Goal: Information Seeking & Learning: Stay updated

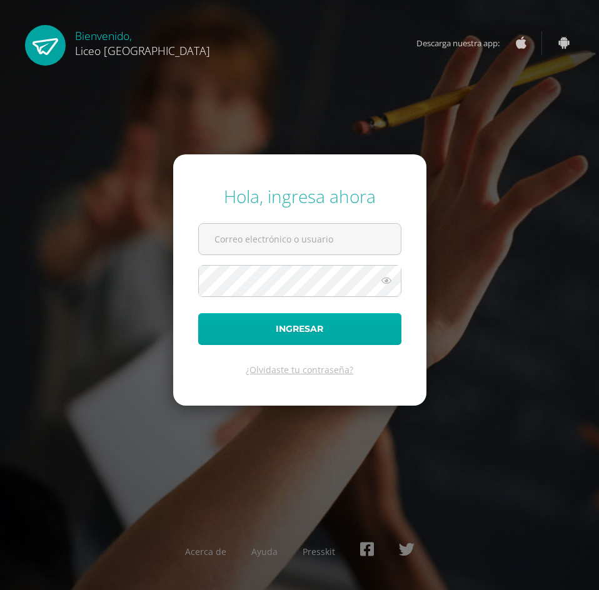
type input "[EMAIL_ADDRESS][DOMAIN_NAME]"
click at [331, 332] on button "Ingresar" at bounding box center [299, 329] width 203 height 32
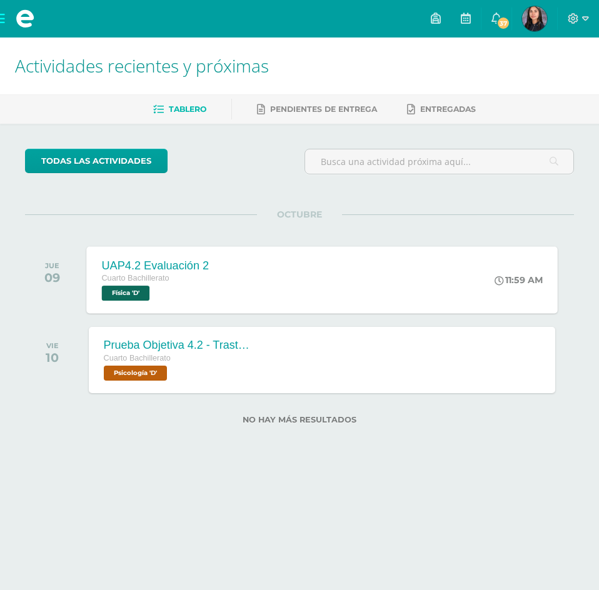
click at [198, 281] on div "Cuarto Bachillerato" at bounding box center [154, 279] width 107 height 14
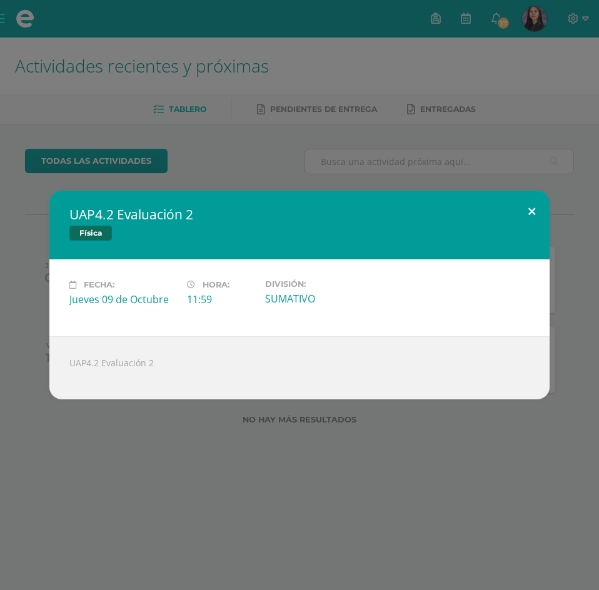
click at [527, 214] on button at bounding box center [532, 212] width 36 height 42
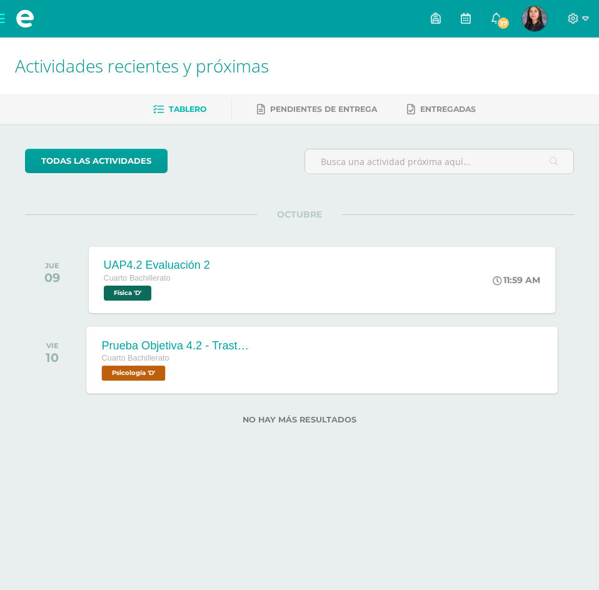
click at [234, 361] on div "Cuarto Bachillerato" at bounding box center [176, 359] width 151 height 14
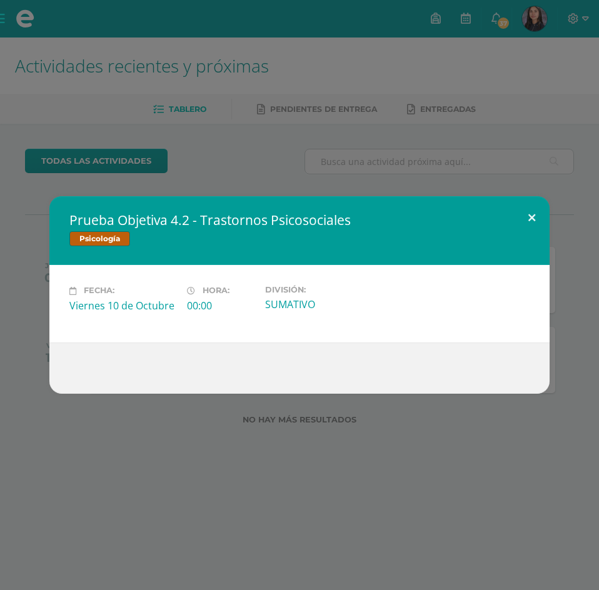
click at [530, 214] on button at bounding box center [532, 217] width 36 height 42
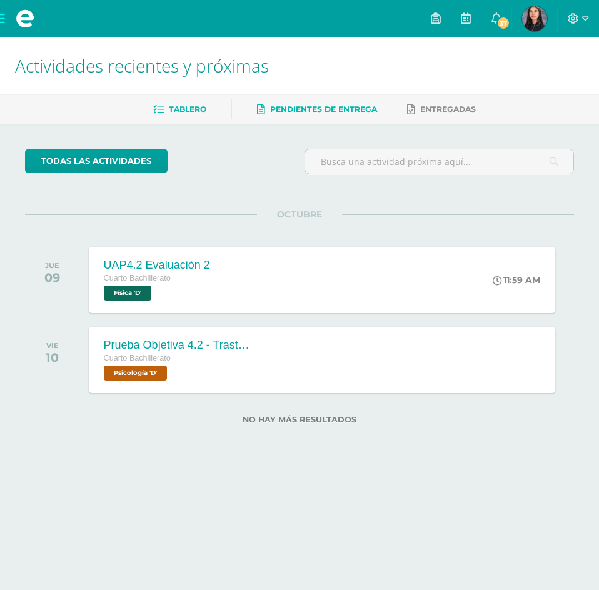
click at [361, 109] on span "Pendientes de entrega" at bounding box center [323, 108] width 107 height 9
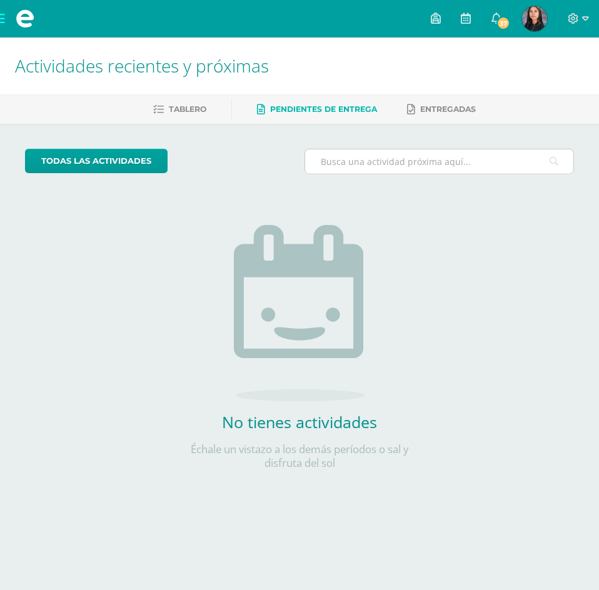
click at [394, 162] on input "text" at bounding box center [439, 161] width 268 height 24
click at [452, 111] on span "Entregadas" at bounding box center [448, 108] width 56 height 9
click at [502, 19] on span "37" at bounding box center [503, 23] width 14 height 14
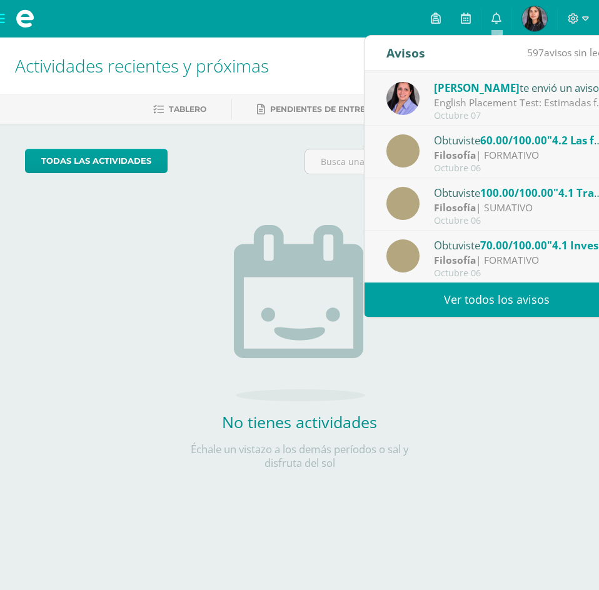
scroll to position [208, 0]
click at [511, 144] on span "60.00/100.00" at bounding box center [513, 139] width 67 height 14
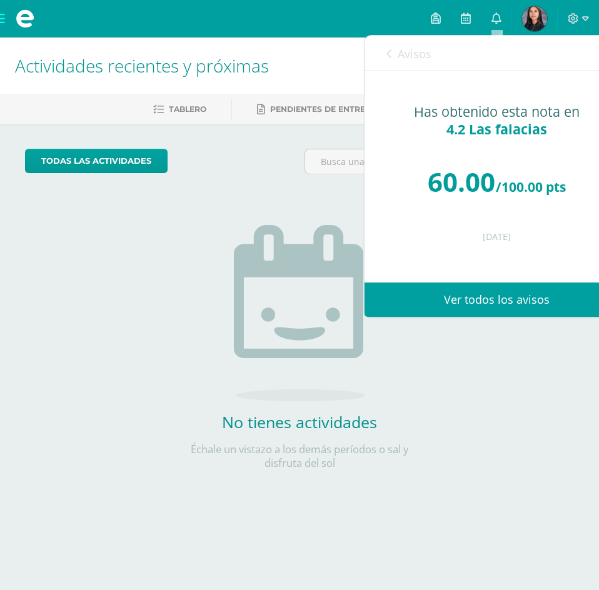
click at [385, 54] on div "Avisos 596 avisos sin leer Avisos" at bounding box center [496, 53] width 264 height 35
click at [434, 294] on link "Ver todos los avisos" at bounding box center [496, 299] width 264 height 34
click at [391, 61] on link "Avisos" at bounding box center [408, 54] width 45 height 36
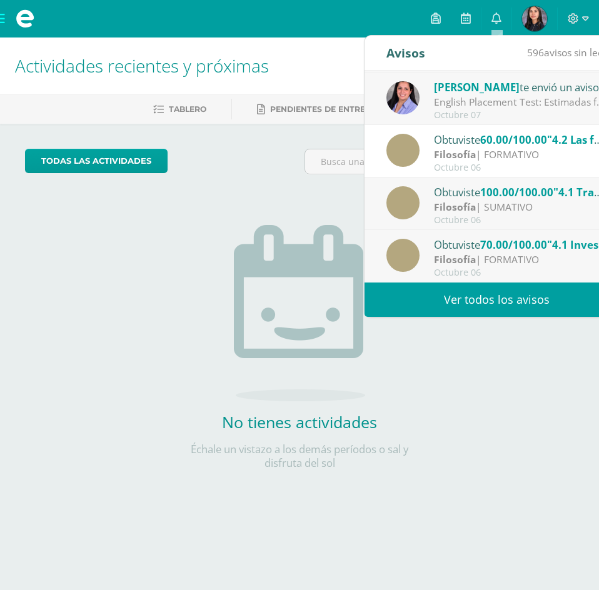
click at [452, 297] on link "Ver todos los avisos" at bounding box center [496, 299] width 264 height 34
click at [194, 194] on div "No tienes actividades Échale un vistazo a los demás períodos o sal y disfruta d…" at bounding box center [299, 327] width 250 height 286
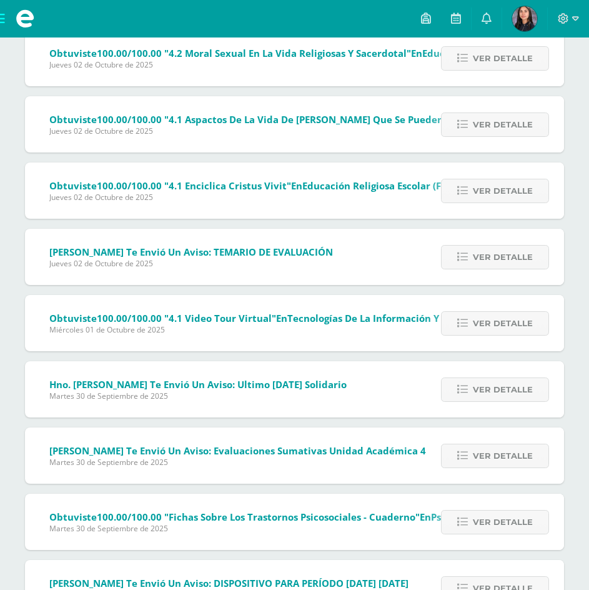
scroll to position [1787, 0]
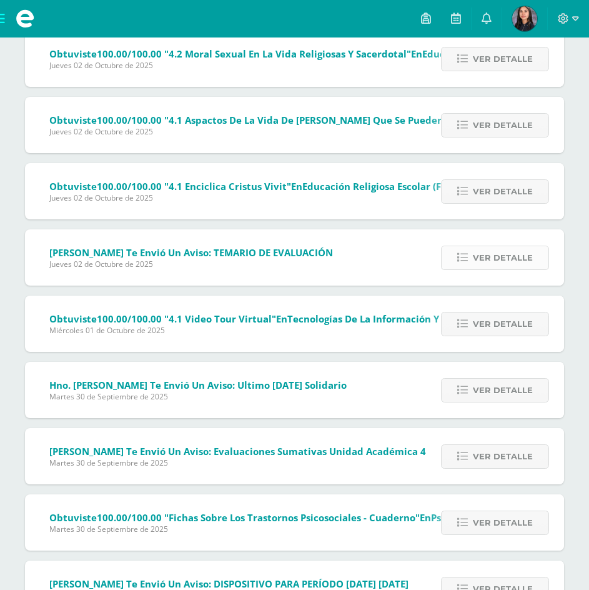
click at [467, 262] on icon at bounding box center [462, 257] width 11 height 11
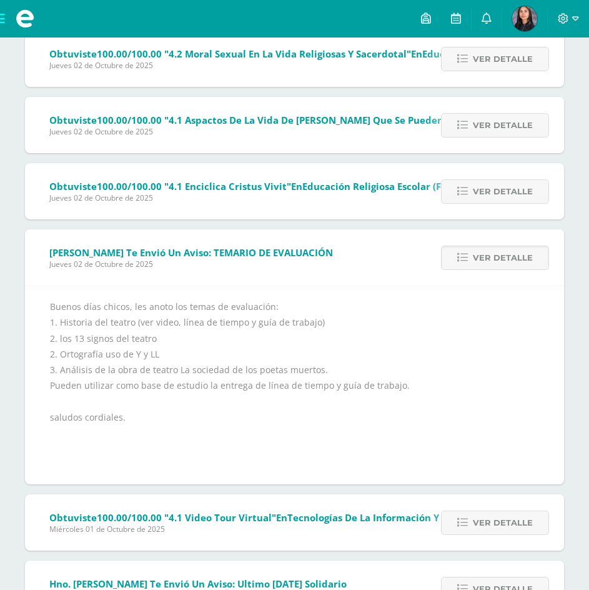
click at [86, 416] on div "Buenos días chicos, les anoto los temas de evaluación: 1. Historia del teatro (…" at bounding box center [294, 385] width 489 height 173
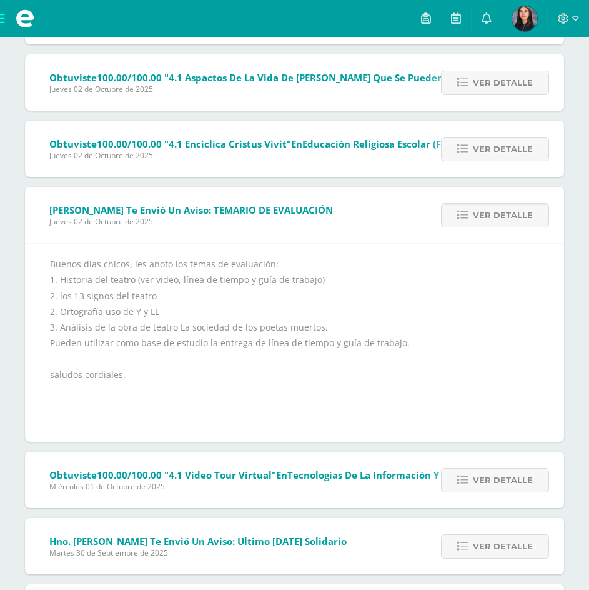
scroll to position [1912, 0]
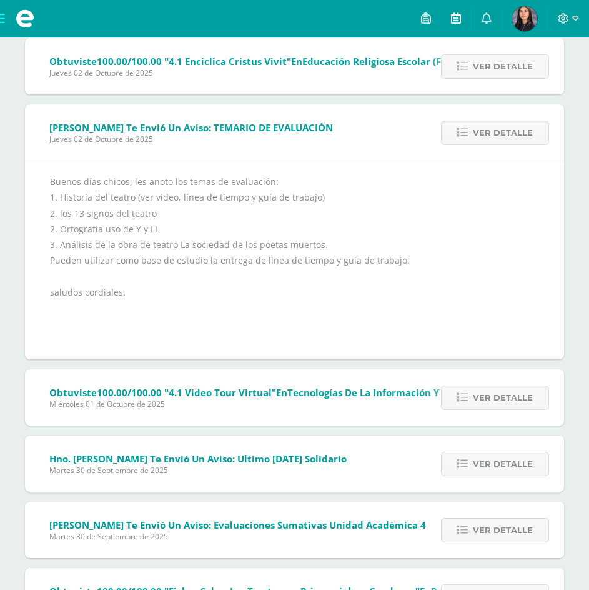
click at [452, 26] on link at bounding box center [456, 18] width 30 height 37
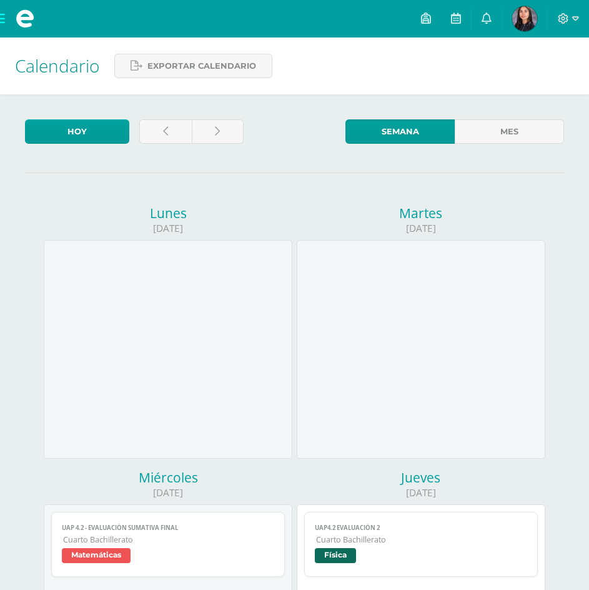
click at [427, 25] on span at bounding box center [426, 19] width 10 height 14
